Goal: Task Accomplishment & Management: Manage account settings

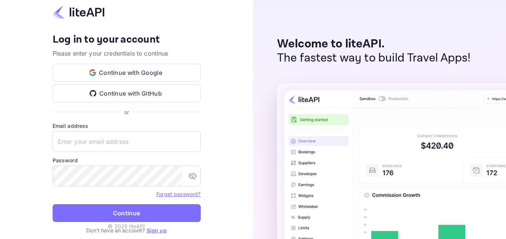
click at [411, 30] on div "Welcome to liteAPI. The fastest way to build Travel Apps!" at bounding box center [379, 119] width 253 height 239
click at [505, 34] on div "Welcome to liteAPI. The fastest way to build Travel Apps!" at bounding box center [379, 119] width 253 height 239
click at [264, 65] on div "Welcome to liteAPI. The fastest way to build Travel Apps!" at bounding box center [379, 119] width 253 height 239
click at [266, 119] on div "Welcome to liteAPI. The fastest way to build Travel Apps!" at bounding box center [379, 119] width 253 height 239
click at [130, 69] on button "Continue with Google" at bounding box center [127, 73] width 148 height 18
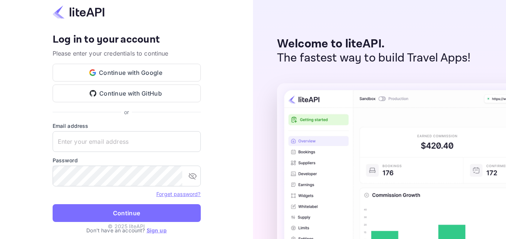
click at [125, 72] on button "Continue with Google" at bounding box center [127, 73] width 148 height 18
click at [408, 43] on p "Welcome to liteAPI." at bounding box center [374, 44] width 194 height 14
drag, startPoint x: 280, startPoint y: 40, endPoint x: 438, endPoint y: 66, distance: 160.7
click at [297, 49] on p "Welcome to liteAPI." at bounding box center [374, 44] width 194 height 14
click at [312, 57] on p "The fastest way to build Travel Apps!" at bounding box center [374, 58] width 194 height 14
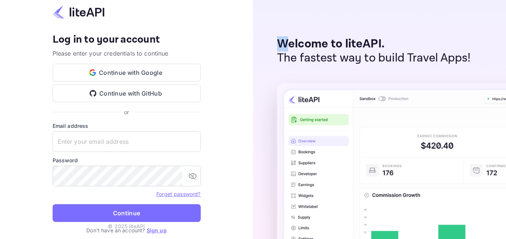
click at [410, 69] on div "Welcome to liteAPI. The fastest way to build Travel Apps!" at bounding box center [379, 119] width 253 height 239
drag, startPoint x: 438, startPoint y: 66, endPoint x: 474, endPoint y: 59, distance: 37.1
click at [474, 59] on div "Welcome to liteAPI. The fastest way to build Travel Apps!" at bounding box center [379, 119] width 253 height 239
click at [470, 61] on p "The fastest way to build Travel Apps!" at bounding box center [374, 58] width 194 height 14
click at [474, 61] on div "Welcome to liteAPI. The fastest way to build Travel Apps!" at bounding box center [379, 119] width 253 height 239
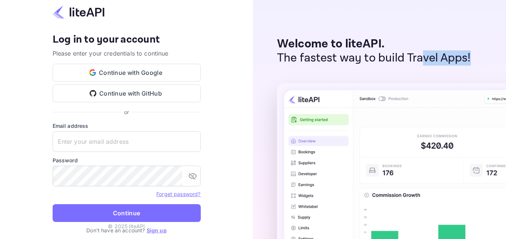
click at [478, 59] on div "Welcome to liteAPI. The fastest way to build Travel Apps!" at bounding box center [379, 119] width 253 height 239
drag, startPoint x: 478, startPoint y: 62, endPoint x: 464, endPoint y: 64, distance: 14.2
click at [478, 63] on div "Welcome to liteAPI. The fastest way to build Travel Apps!" at bounding box center [379, 119] width 253 height 239
click at [281, 54] on p "The fastest way to build Travel Apps!" at bounding box center [374, 58] width 194 height 14
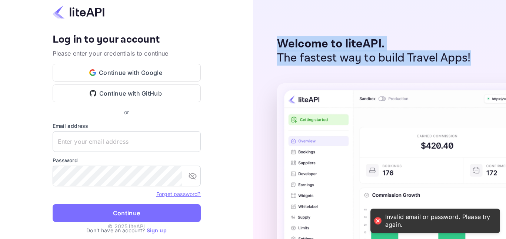
drag, startPoint x: 278, startPoint y: 43, endPoint x: 506, endPoint y: 62, distance: 228.2
click at [506, 62] on div "Welcome to liteAPI. The fastest way to build Travel Apps!" at bounding box center [379, 119] width 253 height 239
copy div "Welcome to liteAPI. The fastest way to build Travel Apps!"
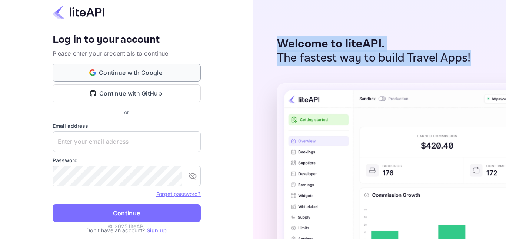
click at [121, 72] on button "Continue with Google" at bounding box center [127, 73] width 148 height 18
click at [133, 94] on button "Continue with GitHub" at bounding box center [127, 93] width 148 height 18
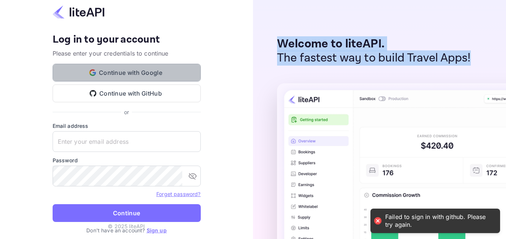
click at [134, 73] on button "Continue with Google" at bounding box center [127, 73] width 148 height 18
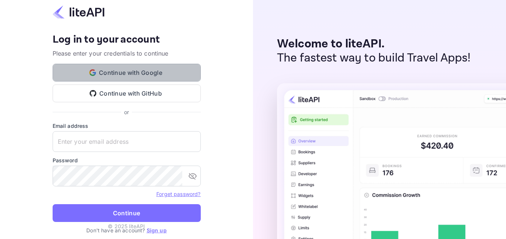
click at [127, 71] on button "Continue with Google" at bounding box center [127, 73] width 148 height 18
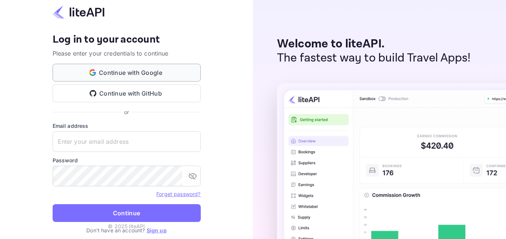
click at [140, 75] on button "Continue with Google" at bounding box center [127, 73] width 148 height 18
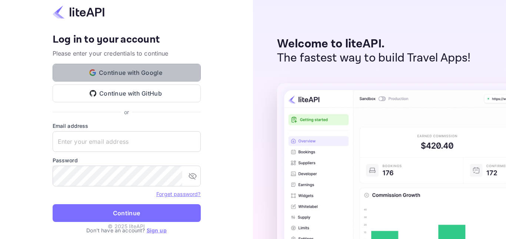
click at [140, 75] on button "Continue with Google" at bounding box center [127, 73] width 148 height 18
